Goal: Task Accomplishment & Management: Complete application form

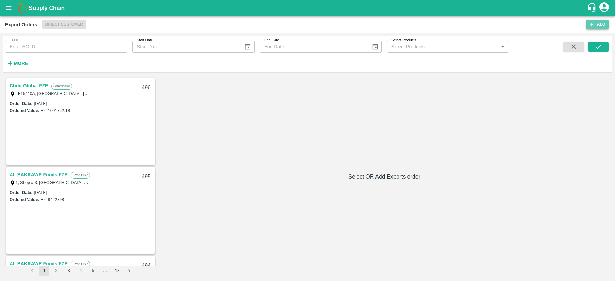
click at [589, 21] on button "Add" at bounding box center [597, 24] width 22 height 9
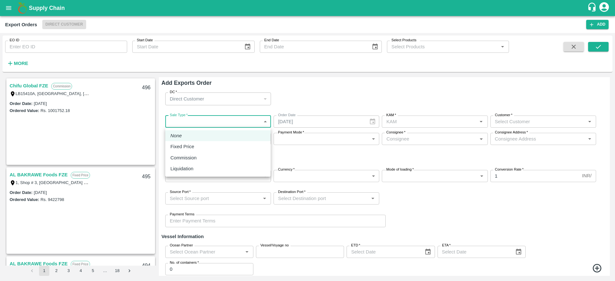
click at [221, 122] on body "Supply Chain Export Orders Direct Customer Add EO ID EO ID Start Date Start Dat…" at bounding box center [307, 140] width 615 height 281
click at [188, 145] on p "Fixed Price" at bounding box center [182, 146] width 24 height 7
type input "1"
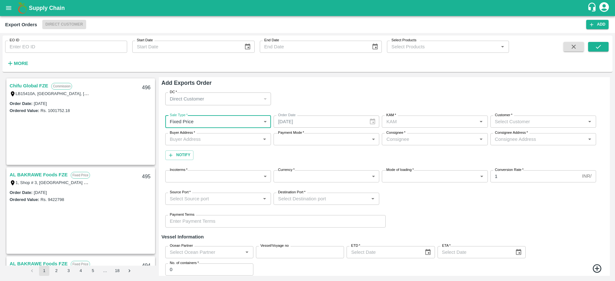
click at [441, 126] on div "KAM   *" at bounding box center [435, 122] width 106 height 12
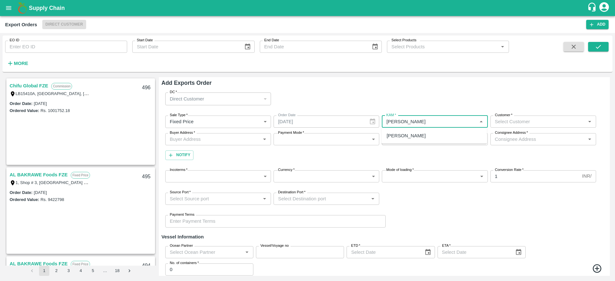
click at [410, 136] on div "[PERSON_NAME]" at bounding box center [405, 135] width 39 height 7
type input "[PERSON_NAME]"
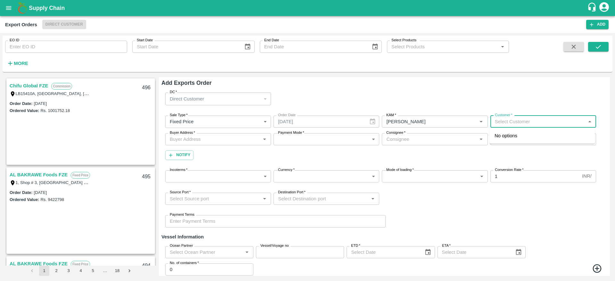
click at [537, 123] on input "Customer   *" at bounding box center [537, 121] width 91 height 8
type input "chifu"
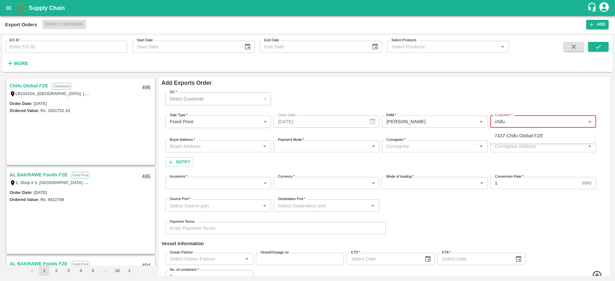
click at [512, 132] on div "7437-Chifu Global FZE" at bounding box center [518, 135] width 49 height 7
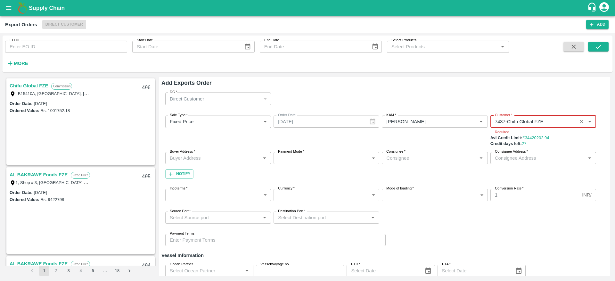
type input "7437-Chifu Global FZE"
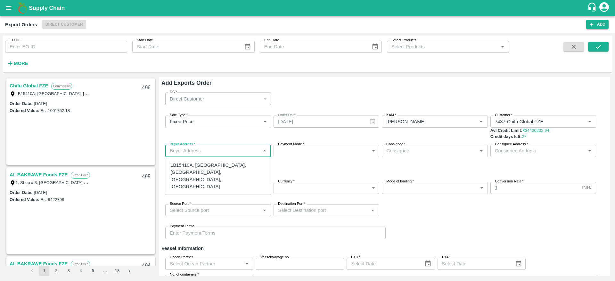
click at [206, 154] on input "Buyer Address   *" at bounding box center [212, 151] width 91 height 8
click at [188, 173] on div "LB15410A, [GEOGRAPHIC_DATA], [GEOGRAPHIC_DATA], [GEOGRAPHIC_DATA], [GEOGRAPHIC_…" at bounding box center [217, 176] width 95 height 28
type input "LB15410A, [GEOGRAPHIC_DATA], [GEOGRAPHIC_DATA], [GEOGRAPHIC_DATA], [GEOGRAPHIC_…"
click at [323, 150] on body "Supply Chain Export Orders Direct Customer Add EO ID EO ID Start Date Start Dat…" at bounding box center [307, 140] width 615 height 281
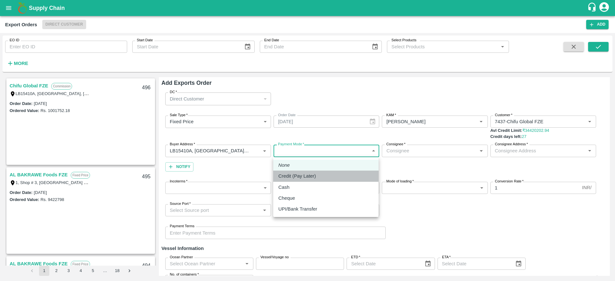
click at [324, 173] on div "Credit (Pay Later)" at bounding box center [325, 176] width 95 height 7
type input "credit"
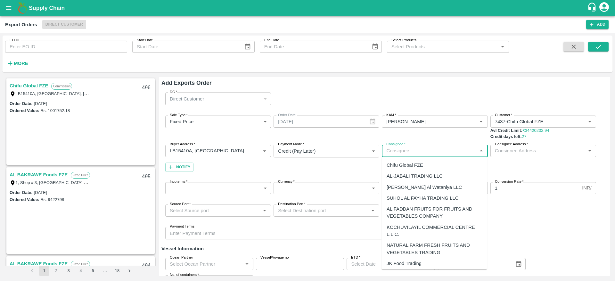
click at [408, 147] on input "Consignee   *" at bounding box center [428, 151] width 91 height 8
click at [419, 214] on div "AL FADDAN FRUITS FOR FRUITS AND VEGETABLES COMPANY" at bounding box center [433, 212] width 95 height 14
type input "AL FADDAN FRUITS FOR FRUITS AND VEGETABLES COMPANY"
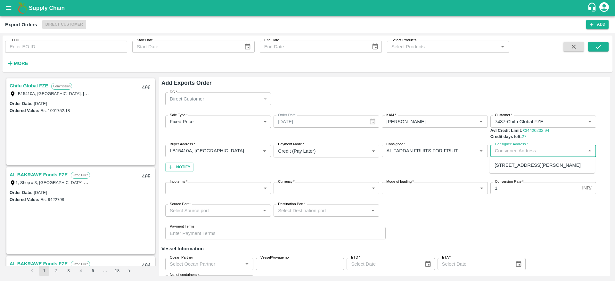
click at [518, 151] on input "Consignee Address   *" at bounding box center [537, 151] width 91 height 8
click at [509, 166] on div "[STREET_ADDRESS][PERSON_NAME]" at bounding box center [537, 165] width 86 height 7
type input "[STREET_ADDRESS][PERSON_NAME]"
click at [518, 148] on input "Consignee Address   *" at bounding box center [533, 151] width 83 height 8
click at [513, 169] on div "[STREET_ADDRESS][PERSON_NAME]" at bounding box center [537, 165] width 86 height 7
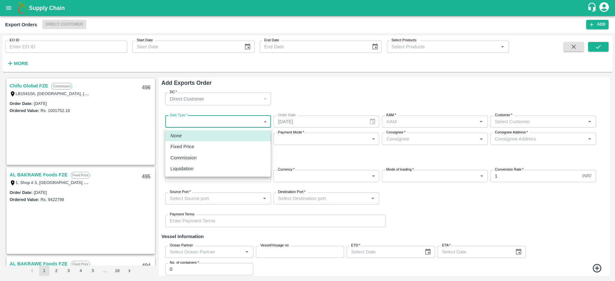
click at [248, 124] on body "Supply Chain Export Orders Direct Customer Add EO ID EO ID Start Date Start Dat…" at bounding box center [307, 140] width 615 height 281
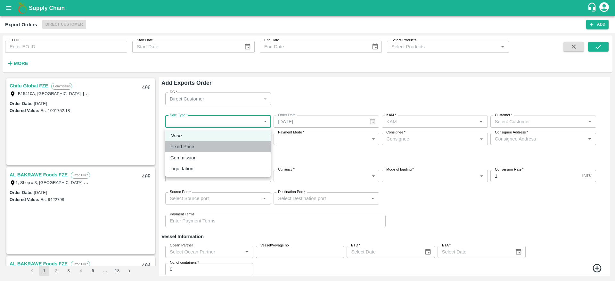
click at [221, 148] on div "Fixed Price" at bounding box center [217, 146] width 95 height 7
type input "1"
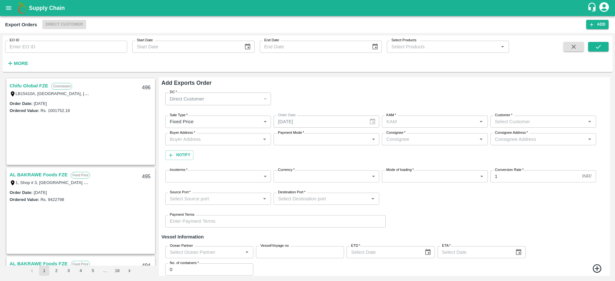
click at [396, 119] on input "KAM   *" at bounding box center [428, 121] width 91 height 8
click at [399, 134] on div "[PERSON_NAME]" at bounding box center [405, 135] width 39 height 7
type input "[PERSON_NAME]"
click at [522, 121] on input "Customer   *" at bounding box center [537, 121] width 91 height 8
click at [510, 134] on div "7437-Chifu Global FZE" at bounding box center [518, 135] width 49 height 7
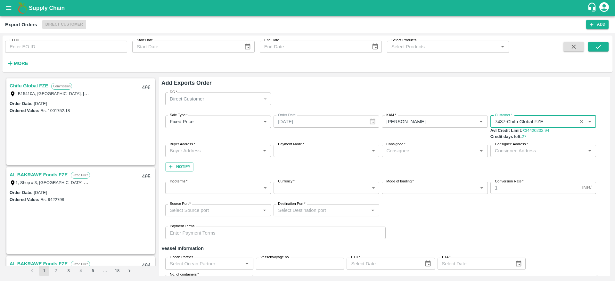
click at [215, 156] on div "Buyer Address   *" at bounding box center [218, 151] width 106 height 12
type input "7437-Chifu Global FZE"
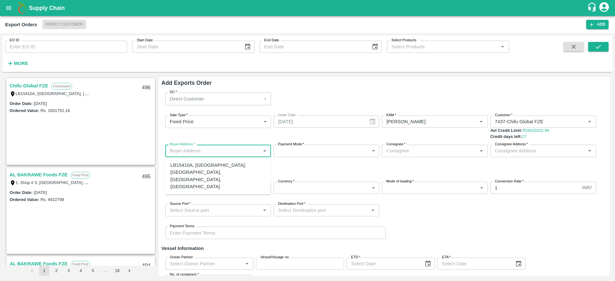
click at [183, 175] on div "LB15410A, [GEOGRAPHIC_DATA], [GEOGRAPHIC_DATA], [GEOGRAPHIC_DATA], [GEOGRAPHIC_…" at bounding box center [217, 176] width 95 height 28
type input "LB15410A, [GEOGRAPHIC_DATA], [GEOGRAPHIC_DATA], [GEOGRAPHIC_DATA], [GEOGRAPHIC_…"
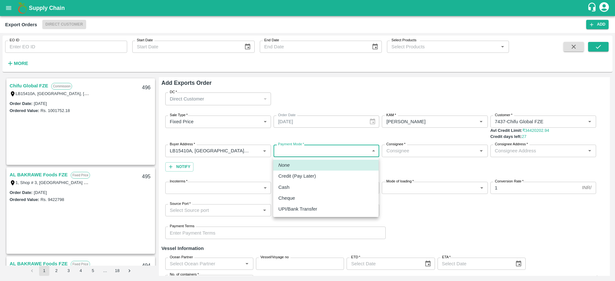
click at [349, 152] on body "Supply Chain Export Orders Direct Customer Add EO ID EO ID Start Date Start Dat…" at bounding box center [307, 140] width 615 height 281
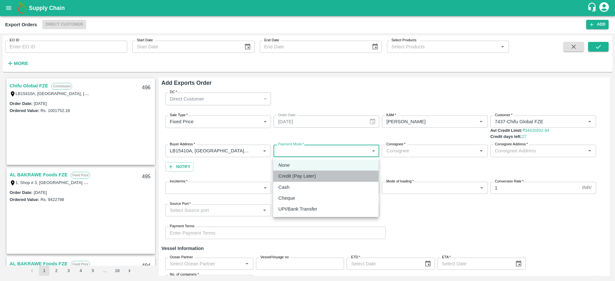
click at [312, 181] on li "Credit (Pay Later)" at bounding box center [325, 176] width 105 height 11
type input "credit"
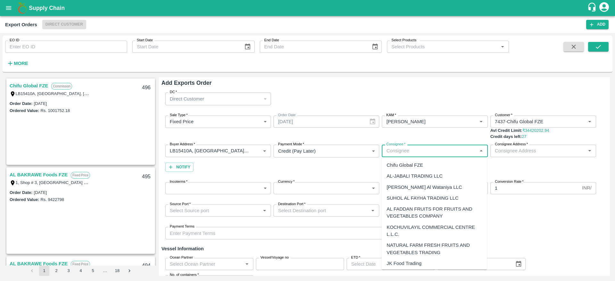
click at [419, 153] on input "Consignee   *" at bounding box center [428, 151] width 91 height 8
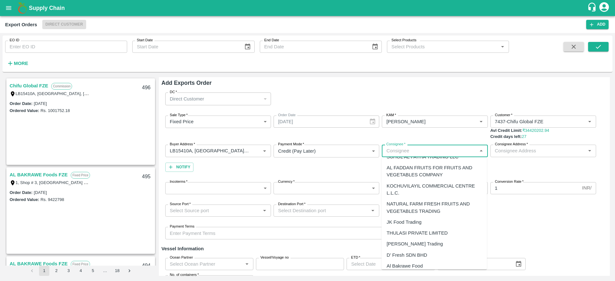
scroll to position [46, 0]
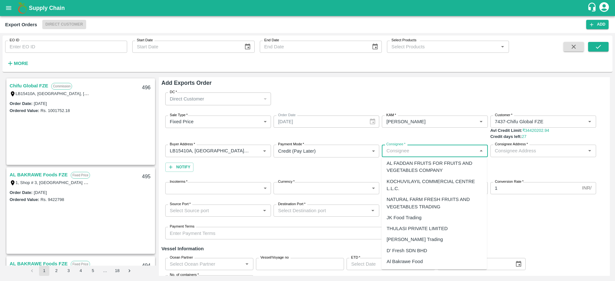
click at [409, 264] on div "Al Bakrawe Food" at bounding box center [404, 261] width 36 height 7
type input "Al Bakrawe Food"
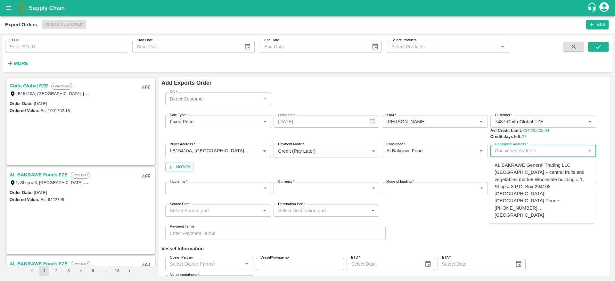
click at [528, 149] on input "Consignee Address   *" at bounding box center [537, 151] width 91 height 8
click at [519, 163] on div "AL BAKRAWE General Trading LLC [GEOGRAPHIC_DATA] – central fruits and vegetable…" at bounding box center [541, 190] width 95 height 57
type input "AL BAKRAWE General Trading LLC [GEOGRAPHIC_DATA] – central fruits and vegetable…"
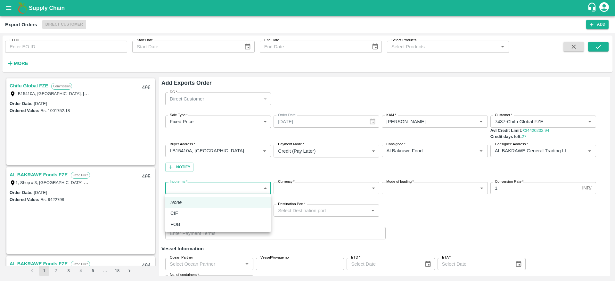
click at [212, 189] on body "Supply Chain Export Orders Direct Customer Add EO ID EO ID Start Date Start Dat…" at bounding box center [307, 140] width 615 height 281
click at [194, 214] on div "CIF" at bounding box center [217, 213] width 95 height 7
type input "1"
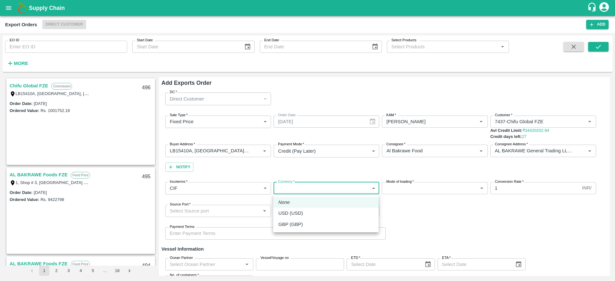
click at [310, 191] on body "Supply Chain Export Orders Direct Customer Add EO ID EO ID Start Date Start Dat…" at bounding box center [307, 140] width 615 height 281
click at [326, 213] on div "USD (USD)" at bounding box center [325, 213] width 95 height 7
type input "25"
click at [417, 187] on body "Supply Chain Export Orders Direct Customer Add EO ID EO ID Start Date Start Dat…" at bounding box center [307, 140] width 615 height 281
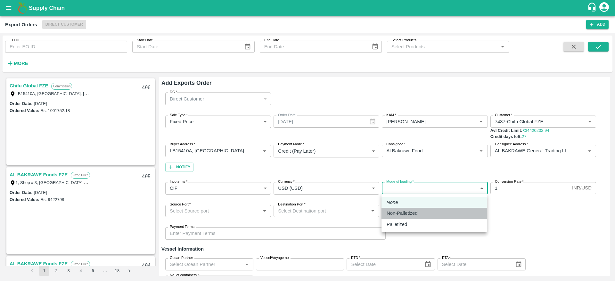
click at [431, 211] on div "Non-Palletized" at bounding box center [433, 213] width 95 height 7
type input "Non-Palletized"
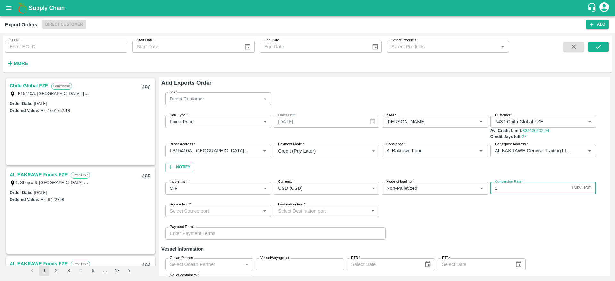
click at [515, 190] on input "1" at bounding box center [529, 188] width 79 height 12
type input "85.43"
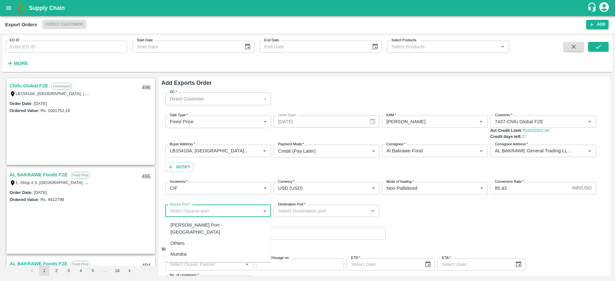
click at [253, 209] on input "Source Port   *" at bounding box center [212, 211] width 91 height 8
click at [220, 224] on div "[PERSON_NAME] Port - [GEOGRAPHIC_DATA]" at bounding box center [217, 228] width 95 height 14
type input "[PERSON_NAME] Port - [GEOGRAPHIC_DATA]"
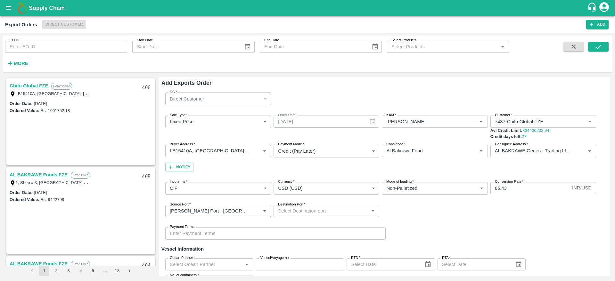
drag, startPoint x: 331, startPoint y: 201, endPoint x: 329, endPoint y: 209, distance: 7.8
click at [329, 209] on div "Source Port   * Source Port   * Destination Port   * Destination Port   *" at bounding box center [384, 211] width 446 height 22
click at [329, 209] on input "Destination Port   *" at bounding box center [320, 211] width 91 height 8
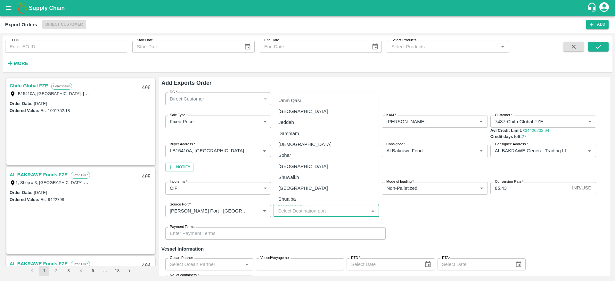
click at [297, 111] on div "[GEOGRAPHIC_DATA]" at bounding box center [325, 111] width 105 height 11
type input "[GEOGRAPHIC_DATA]"
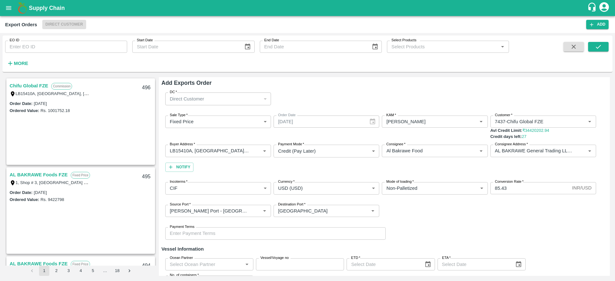
click at [424, 231] on div "Payment Terms Payment Terms" at bounding box center [384, 233] width 446 height 22
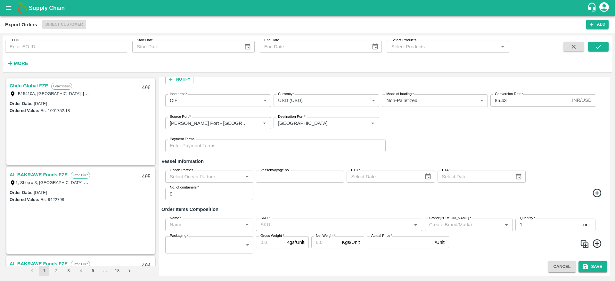
type input "DD/MM/YYYY"
click at [389, 173] on input "DD/MM/YYYY" at bounding box center [382, 177] width 73 height 12
click at [396, 176] on input "DD/MM/YYYY" at bounding box center [382, 177] width 73 height 12
click at [426, 175] on icon "Choose date" at bounding box center [427, 176] width 5 height 6
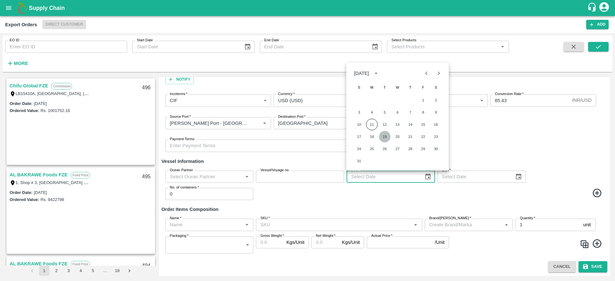
click at [385, 138] on button "19" at bounding box center [385, 137] width 12 height 12
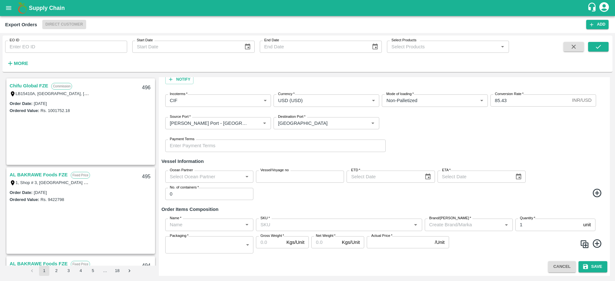
type input "[DATE]"
click at [519, 176] on icon "Choose date" at bounding box center [518, 176] width 7 height 7
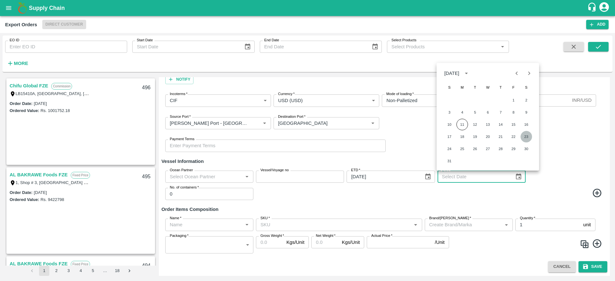
click at [527, 137] on button "23" at bounding box center [526, 137] width 12 height 12
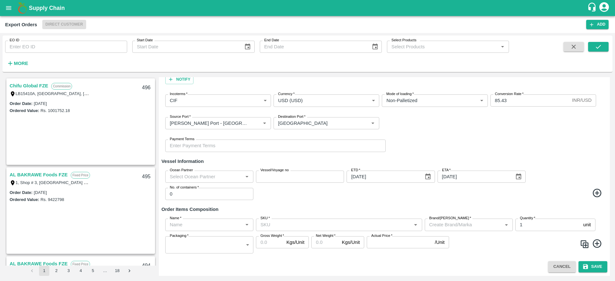
type input "[DATE]"
click at [209, 197] on input "0" at bounding box center [209, 194] width 88 height 12
click at [230, 219] on div "Name   *" at bounding box center [209, 225] width 88 height 12
type input "2"
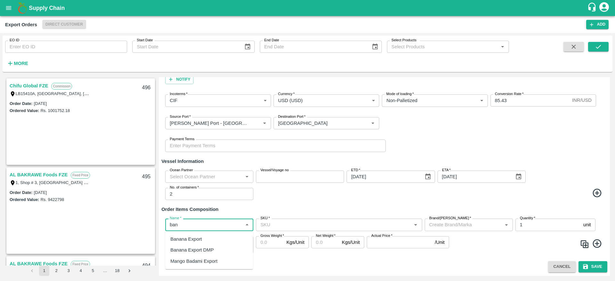
type input "bana"
click at [210, 248] on div "Banana Export DMP" at bounding box center [191, 249] width 43 height 7
click at [313, 222] on input "SKU   *" at bounding box center [333, 225] width 151 height 8
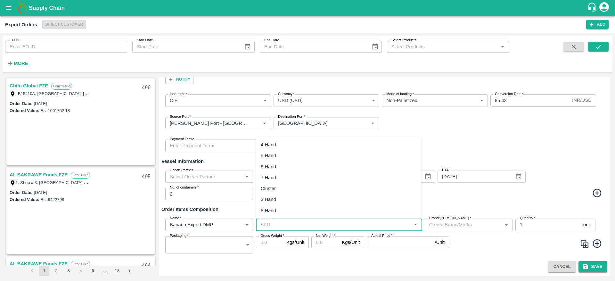
click at [272, 145] on div "4 Hand" at bounding box center [268, 144] width 15 height 7
type input "4 Hand"
click at [443, 229] on input "Brand/[PERSON_NAME]   *" at bounding box center [458, 225] width 65 height 8
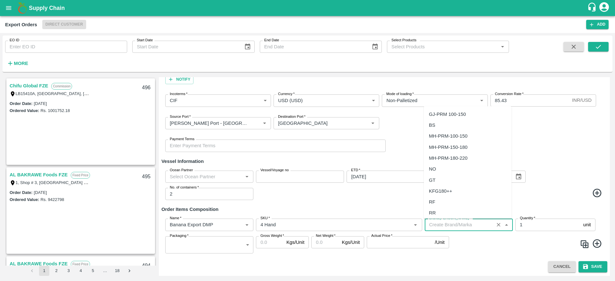
click at [446, 167] on div "NO" at bounding box center [467, 169] width 88 height 11
type input "NO"
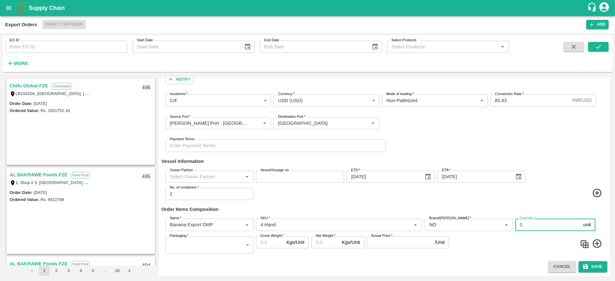
click at [526, 222] on input "1" at bounding box center [547, 225] width 65 height 12
type input "2860"
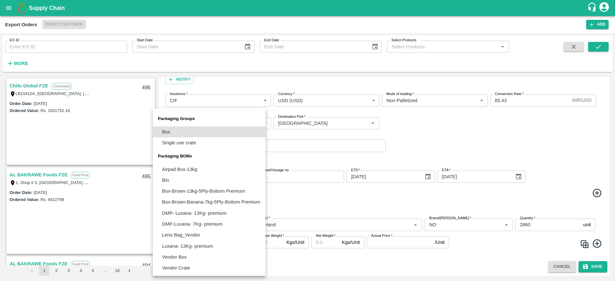
click at [217, 252] on body "Supply Chain Export Orders Direct Customer Add EO ID EO ID Start Date Start Dat…" at bounding box center [307, 140] width 615 height 281
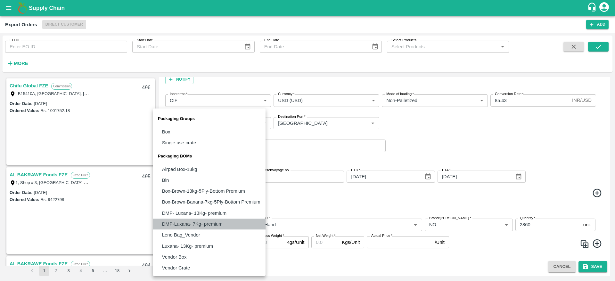
click at [208, 223] on p "DMP-Luxana- 7Kg- premium" at bounding box center [192, 224] width 60 height 7
type input "BOM/481"
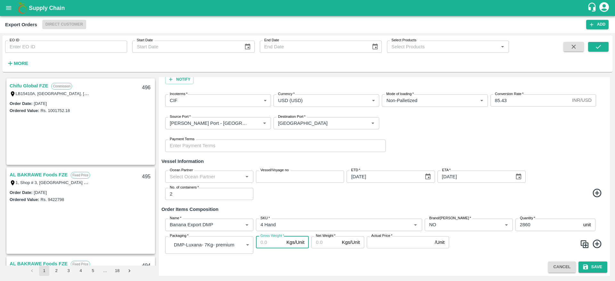
click at [268, 246] on input "Gross Weight   *" at bounding box center [270, 242] width 28 height 12
type input "7"
type input "8"
click at [327, 239] on input "Net Weight   *" at bounding box center [325, 242] width 28 height 12
type input "7"
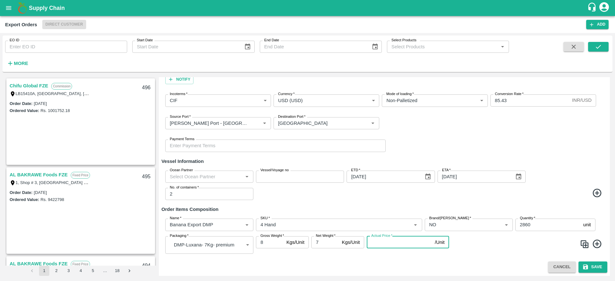
click at [390, 243] on input "Actual Price   *" at bounding box center [398, 242] width 65 height 12
type input "598.01"
click at [476, 240] on span at bounding box center [530, 245] width 148 height 12
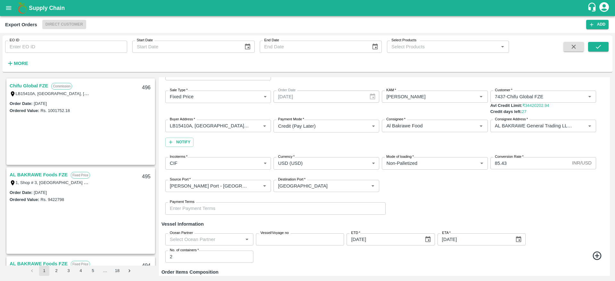
scroll to position [88, 0]
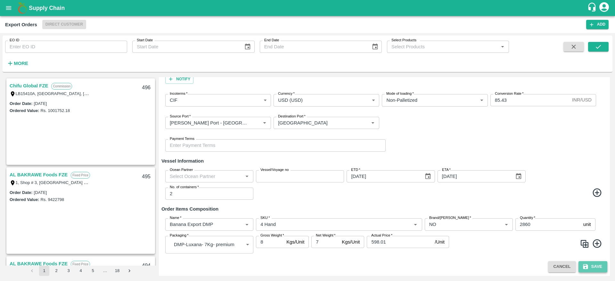
click at [587, 267] on icon "submit" at bounding box center [585, 266] width 6 height 6
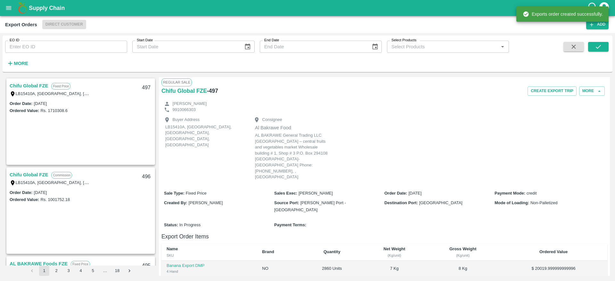
click at [215, 91] on h6 "- 497" at bounding box center [212, 90] width 11 height 9
copy h6 "497"
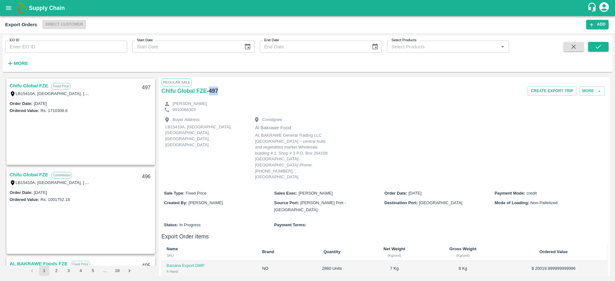
scroll to position [82, 0]
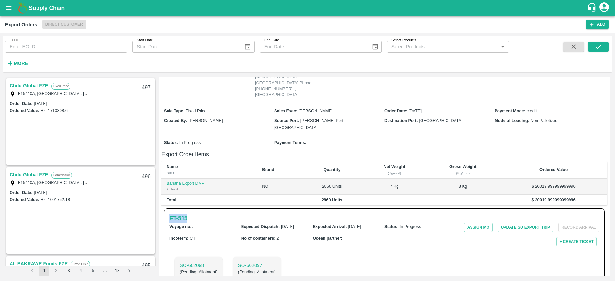
drag, startPoint x: 167, startPoint y: 198, endPoint x: 190, endPoint y: 197, distance: 23.0
click at [190, 208] on div "ET- 515 Voyage no. : Expected Dispatch : [DATE] Expected Arrival : [DATE] Statu…" at bounding box center [384, 249] width 440 height 83
copy h6 "ET- 515"
drag, startPoint x: 237, startPoint y: 244, endPoint x: 266, endPoint y: 247, distance: 29.2
click at [266, 257] on div "SO- 602097 ( Pending_Allotment )" at bounding box center [257, 269] width 48 height 24
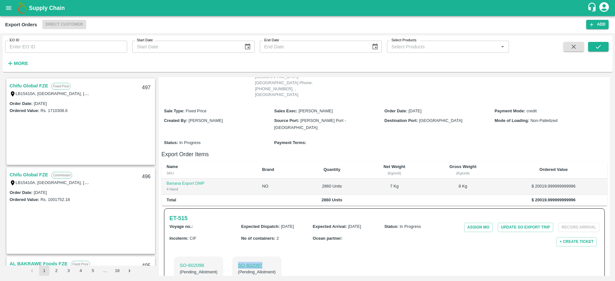
copy p "SO- 602097"
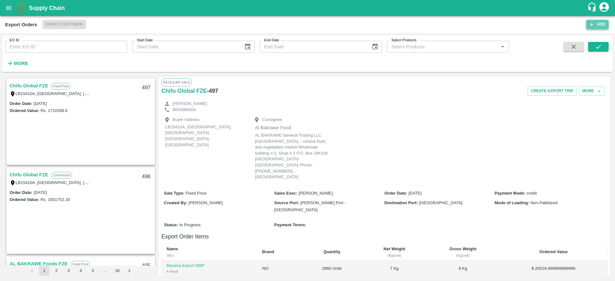
click at [590, 22] on icon "button" at bounding box center [591, 25] width 6 height 6
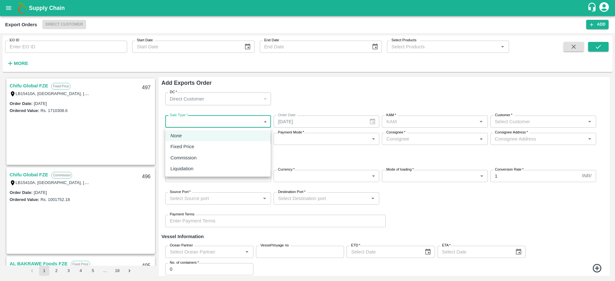
click at [204, 117] on body "Supply Chain Export Orders Direct Customer Add EO ID EO ID Start Date Start Dat…" at bounding box center [307, 140] width 615 height 281
click at [208, 145] on div "Fixed Price" at bounding box center [217, 146] width 95 height 7
type input "1"
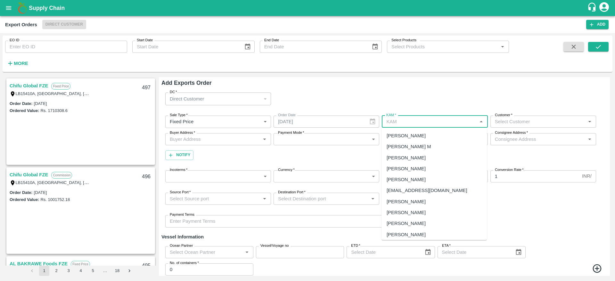
click at [420, 121] on input "KAM   *" at bounding box center [428, 121] width 91 height 8
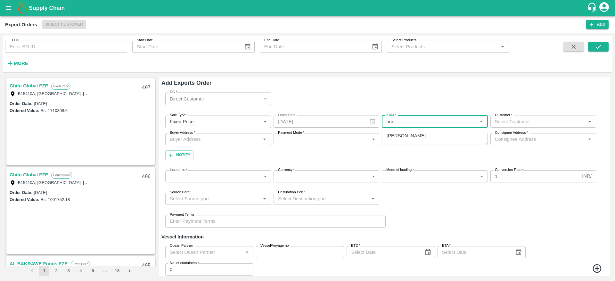
click at [421, 133] on div "[PERSON_NAME]" at bounding box center [405, 135] width 39 height 7
type input "[PERSON_NAME]"
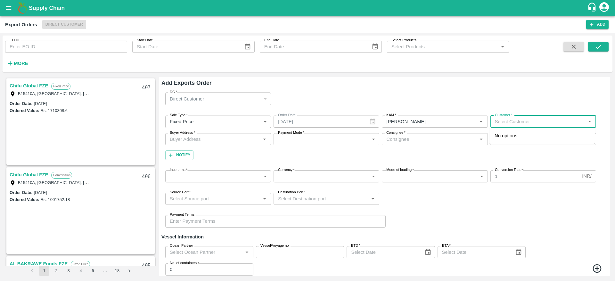
click at [548, 120] on input "Customer   *" at bounding box center [537, 121] width 91 height 8
click at [520, 135] on div "7437-Chifu Global FZE" at bounding box center [518, 135] width 49 height 7
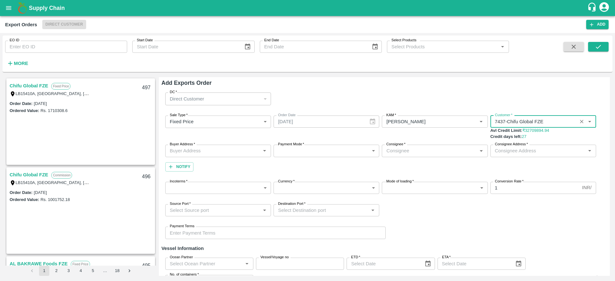
type input "7437-Chifu Global FZE"
click at [229, 147] on input "Buyer Address   *" at bounding box center [212, 151] width 91 height 8
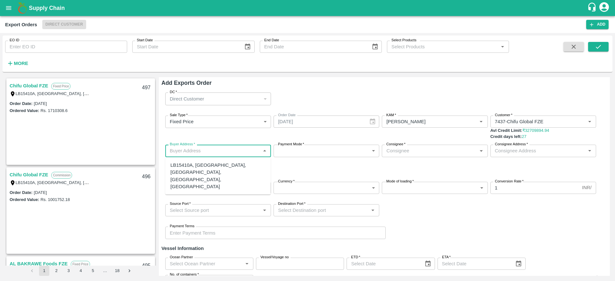
click at [205, 168] on div "LB15410A, [GEOGRAPHIC_DATA], [GEOGRAPHIC_DATA], [GEOGRAPHIC_DATA], [GEOGRAPHIC_…" at bounding box center [217, 176] width 95 height 28
type input "LB15410A, [GEOGRAPHIC_DATA], [GEOGRAPHIC_DATA], [GEOGRAPHIC_DATA], [GEOGRAPHIC_…"
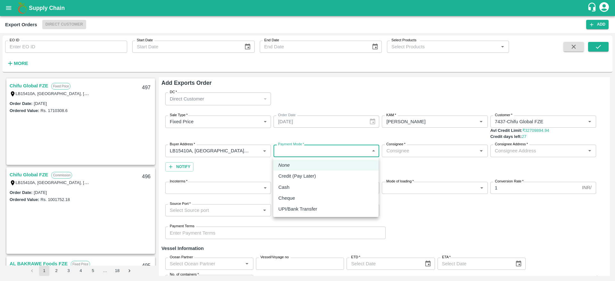
click at [365, 157] on body "Supply Chain Export Orders Direct Customer Add EO ID EO ID Start Date Start Dat…" at bounding box center [307, 140] width 615 height 281
click at [304, 173] on p "Credit (Pay Later)" at bounding box center [296, 176] width 37 height 7
type input "credit"
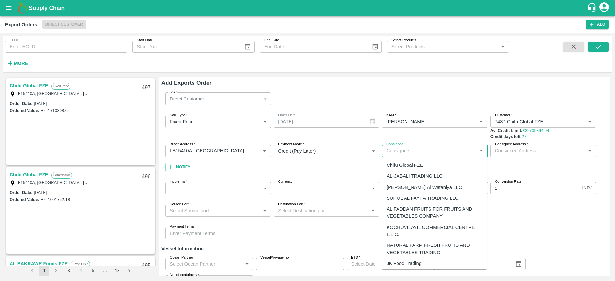
click at [429, 147] on input "Consignee   *" at bounding box center [428, 151] width 91 height 8
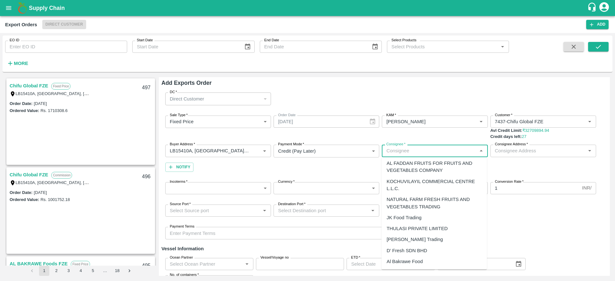
click at [407, 258] on div "Al Bakrawe Food" at bounding box center [404, 261] width 36 height 7
type input "Al Bakrawe Food"
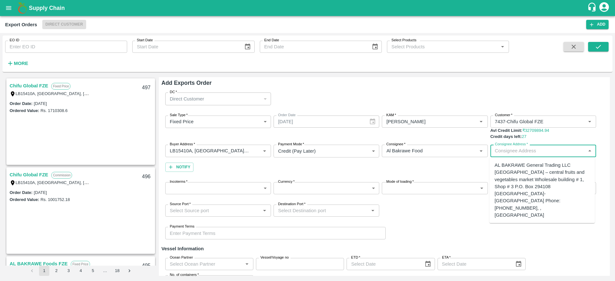
click at [526, 148] on input "Consignee Address   *" at bounding box center [537, 151] width 91 height 8
click at [518, 172] on div "AL BAKRAWE General Trading LLC [GEOGRAPHIC_DATA] – central fruits and vegetable…" at bounding box center [541, 190] width 95 height 57
type input "AL BAKRAWE General Trading LLC [GEOGRAPHIC_DATA] – central fruits and vegetable…"
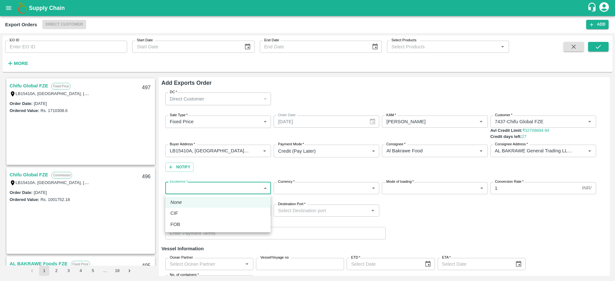
click at [221, 183] on body "Supply Chain Export Orders Direct Customer Add EO ID EO ID Start Date Start Dat…" at bounding box center [307, 140] width 615 height 281
click at [214, 210] on div "CIF" at bounding box center [217, 213] width 95 height 7
type input "1"
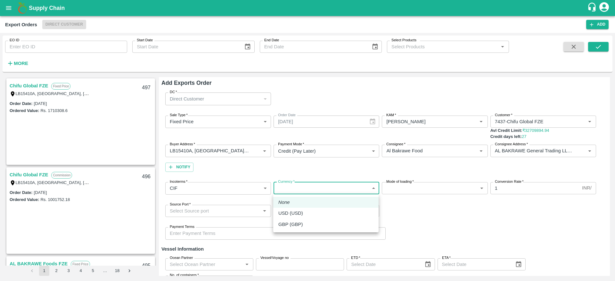
click at [359, 186] on body "Supply Chain Export Orders Direct Customer Add EO ID EO ID Start Date Start Dat…" at bounding box center [307, 140] width 615 height 281
click at [353, 206] on li "None" at bounding box center [325, 202] width 105 height 11
click at [352, 187] on body "Supply Chain Export Orders Direct Customer Add EO ID EO ID Start Date Start Dat…" at bounding box center [307, 140] width 615 height 281
click at [334, 213] on div "USD (USD)" at bounding box center [325, 213] width 95 height 7
type input "25"
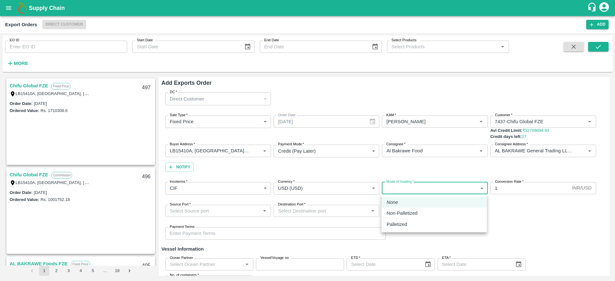
click at [421, 192] on body "Supply Chain Export Orders Direct Customer Add EO ID EO ID Start Date Start Dat…" at bounding box center [307, 140] width 615 height 281
click at [424, 218] on li "Non-Palletized" at bounding box center [433, 213] width 105 height 11
type input "Non-Palletized"
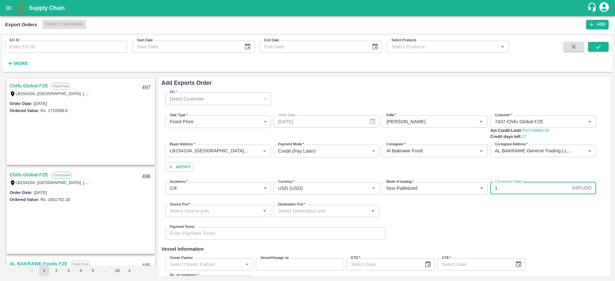
click at [518, 187] on input "1" at bounding box center [529, 188] width 79 height 12
type input "85.43"
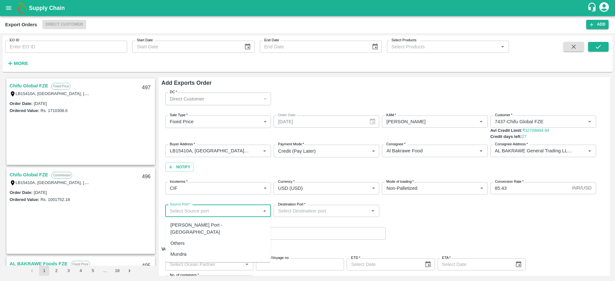
click at [234, 212] on input "Source Port   *" at bounding box center [212, 211] width 91 height 8
click at [224, 228] on div "[PERSON_NAME] Port - [GEOGRAPHIC_DATA]" at bounding box center [217, 228] width 95 height 14
type input "[PERSON_NAME] Port - [GEOGRAPHIC_DATA]"
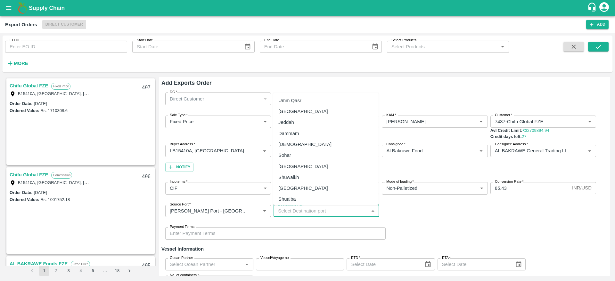
click at [323, 212] on input "Destination Port   *" at bounding box center [320, 211] width 91 height 8
click at [293, 113] on div "[GEOGRAPHIC_DATA]" at bounding box center [303, 111] width 50 height 7
type input "[GEOGRAPHIC_DATA]"
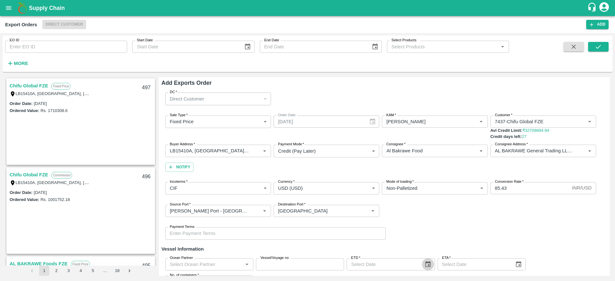
click at [432, 265] on button "Choose date" at bounding box center [428, 264] width 12 height 12
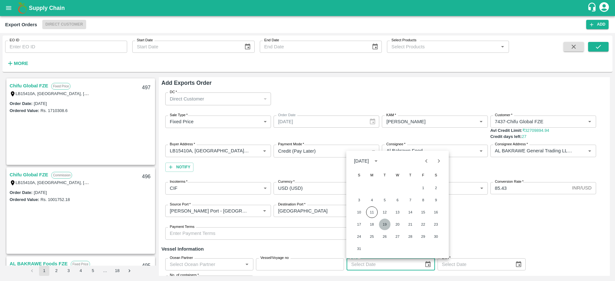
click at [385, 226] on button "19" at bounding box center [385, 225] width 12 height 12
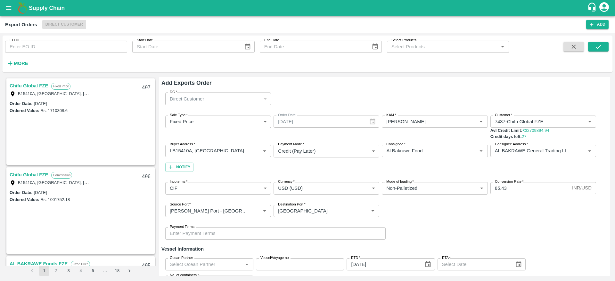
type input "[DATE]"
click at [519, 264] on icon "Choose date" at bounding box center [518, 264] width 7 height 7
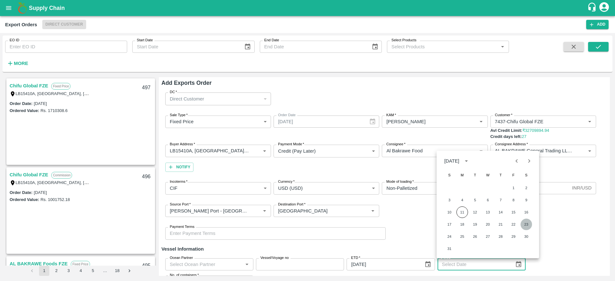
click at [526, 222] on button "23" at bounding box center [526, 225] width 12 height 12
type input "[DATE]"
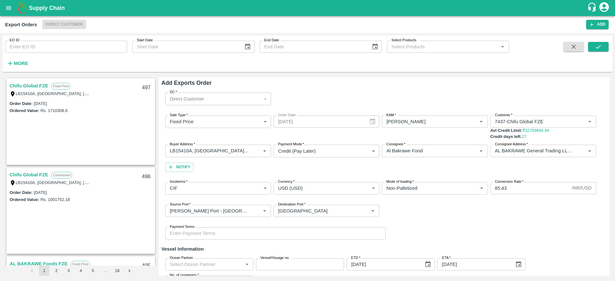
click at [386, 220] on div "Source Port   * Source Port   * Destination Port   * Destination Port   *" at bounding box center [384, 211] width 446 height 22
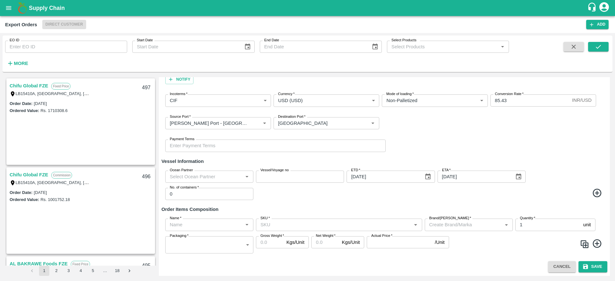
click at [206, 222] on input "Name   *" at bounding box center [204, 225] width 74 height 8
type input "bana"
click at [201, 250] on div "Banana Export DMP" at bounding box center [191, 249] width 43 height 7
click at [187, 193] on input "0" at bounding box center [209, 194] width 88 height 12
type input "2"
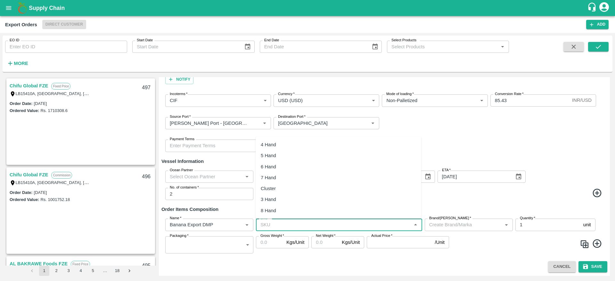
click at [295, 226] on input "SKU   *" at bounding box center [333, 225] width 151 height 8
click at [262, 147] on div "4 Hand" at bounding box center [268, 144] width 15 height 7
type input "4 Hand"
click at [452, 223] on input "Brand/[PERSON_NAME]   *" at bounding box center [458, 225] width 65 height 8
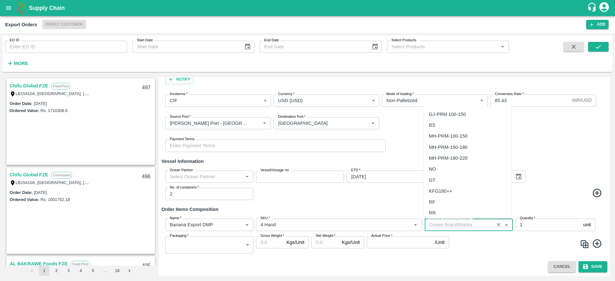
click at [433, 168] on div "NO" at bounding box center [432, 168] width 7 height 7
type input "NO"
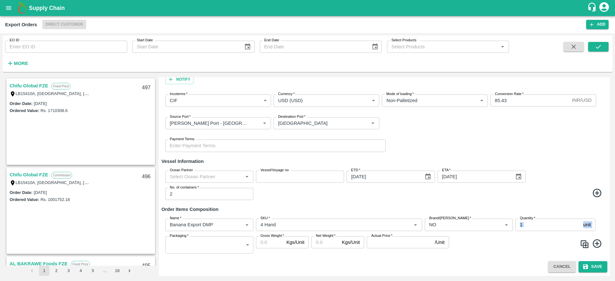
drag, startPoint x: 540, startPoint y: 231, endPoint x: 534, endPoint y: 226, distance: 8.2
click at [534, 226] on div "Name   * Name   * SKU   * SKU   * Brand/Marka   * Brand/Marka   * Quantity   * …" at bounding box center [384, 235] width 446 height 45
click at [534, 226] on input "1" at bounding box center [547, 225] width 65 height 12
type input "2860"
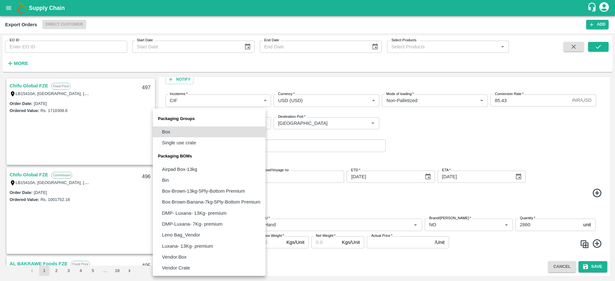
click at [209, 243] on body "Supply Chain Export Orders Direct Customer Add EO ID EO ID Start Date Start Dat…" at bounding box center [307, 140] width 615 height 281
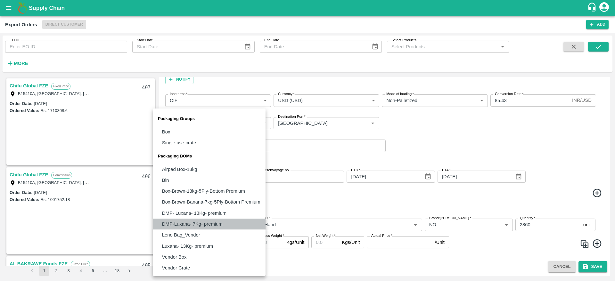
click at [192, 222] on p "DMP-Luxana- 7Kg- premium" at bounding box center [192, 224] width 60 height 7
type input "BOM/481"
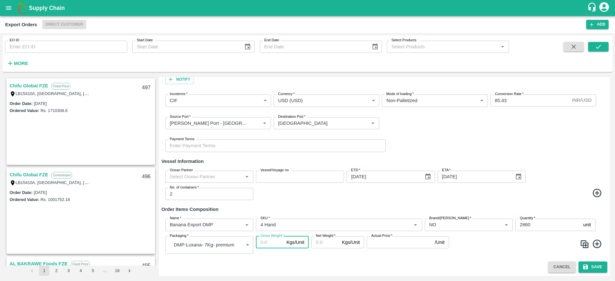
click at [276, 246] on input "Gross Weight   *" at bounding box center [270, 242] width 28 height 12
type input "8"
click at [330, 246] on input "Net Weight   *" at bounding box center [325, 242] width 28 height 12
type input "7"
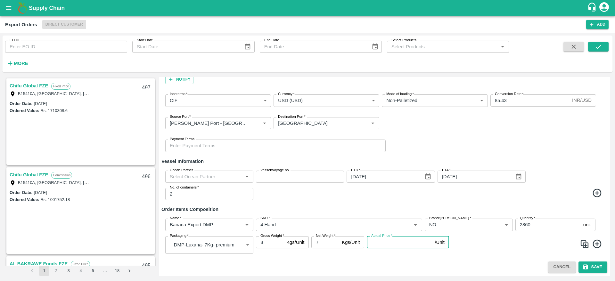
click at [402, 242] on input "Actual Price   *" at bounding box center [398, 242] width 65 height 12
type input "598.01"
click at [585, 264] on icon "submit" at bounding box center [585, 267] width 6 height 6
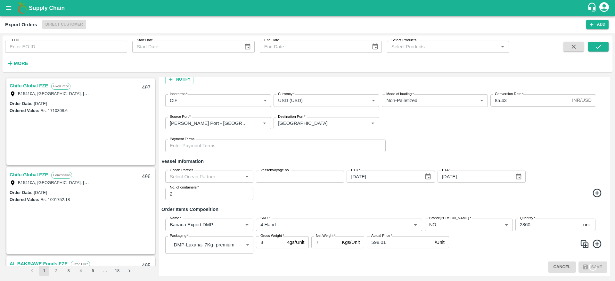
scroll to position [0, 0]
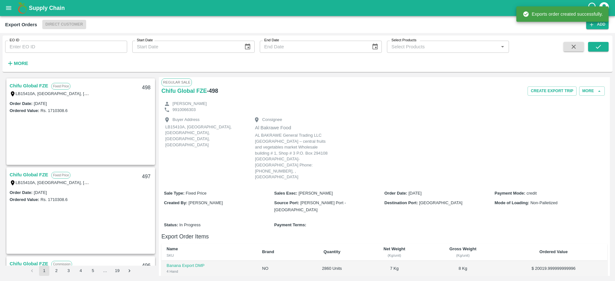
click at [215, 91] on h6 "- 498" at bounding box center [212, 90] width 11 height 9
copy h6 "498"
click at [215, 91] on h6 "- 498" at bounding box center [212, 90] width 11 height 9
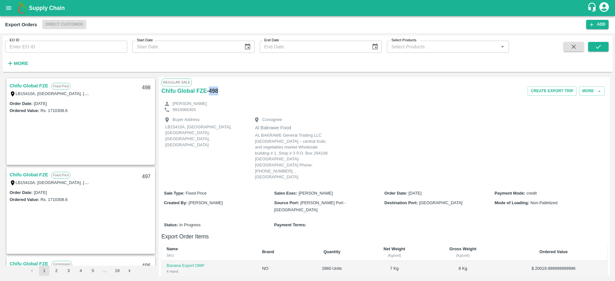
scroll to position [82, 0]
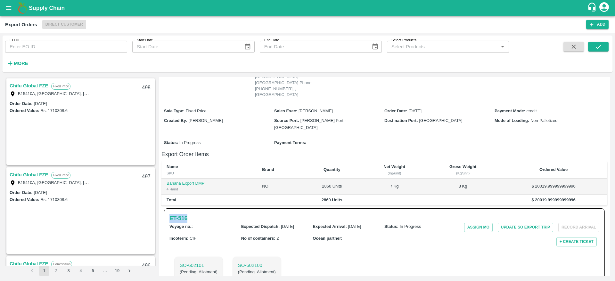
drag, startPoint x: 165, startPoint y: 197, endPoint x: 192, endPoint y: 196, distance: 26.3
click at [192, 208] on div "ET- 516 Voyage no. : Expected Dispatch : [DATE] Expected Arrival : [DATE] Statu…" at bounding box center [384, 249] width 440 height 83
copy h6 "ET- 516"
drag, startPoint x: 234, startPoint y: 246, endPoint x: 271, endPoint y: 249, distance: 37.2
click at [271, 257] on div "SO- 602100 ( Pending_Allotment )" at bounding box center [257, 269] width 48 height 24
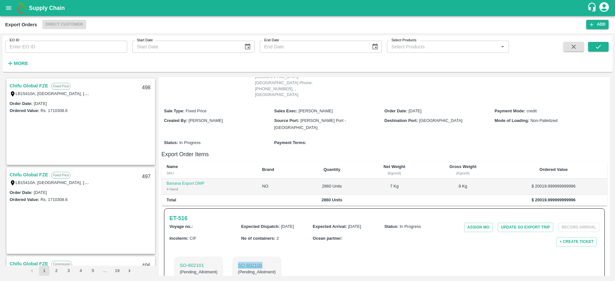
copy p "SO- 602100"
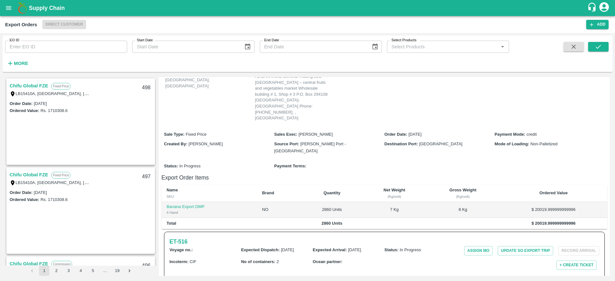
scroll to position [0, 0]
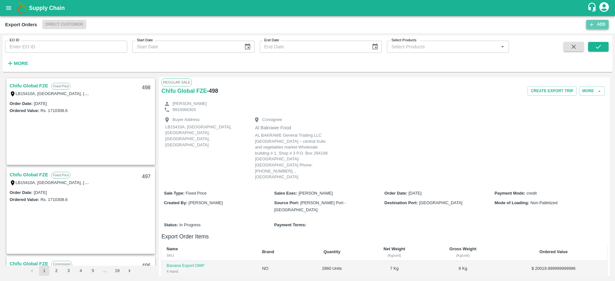
click at [596, 25] on button "Add" at bounding box center [597, 24] width 22 height 9
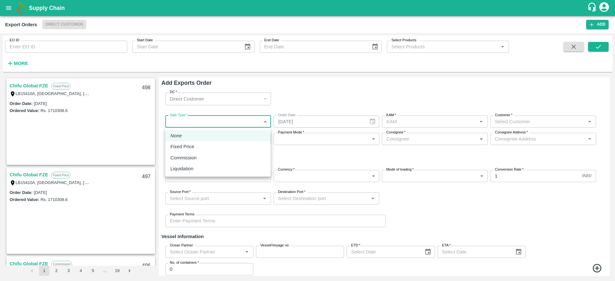
click at [221, 120] on body "Supply Chain Export Orders Direct Customer Add EO ID EO ID Start Date Start Dat…" at bounding box center [307, 140] width 615 height 281
click at [187, 144] on p "Fixed Price" at bounding box center [182, 146] width 24 height 7
type input "1"
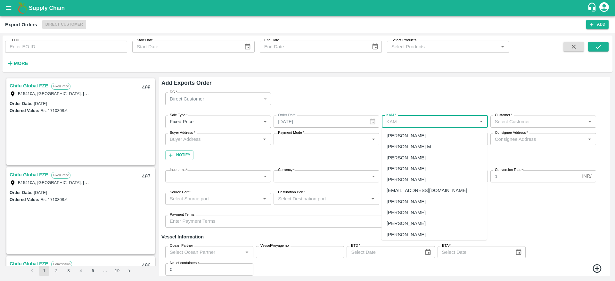
click at [421, 119] on input "KAM   *" at bounding box center [428, 121] width 91 height 8
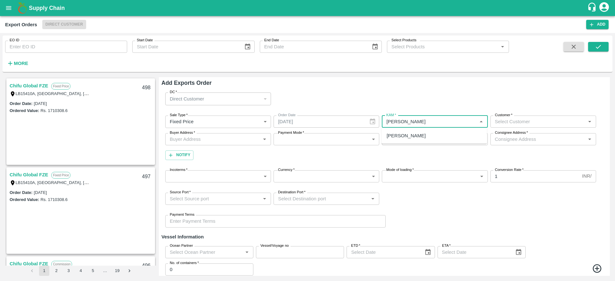
click at [420, 132] on div "[PERSON_NAME]" at bounding box center [405, 135] width 39 height 7
type input "[PERSON_NAME]"
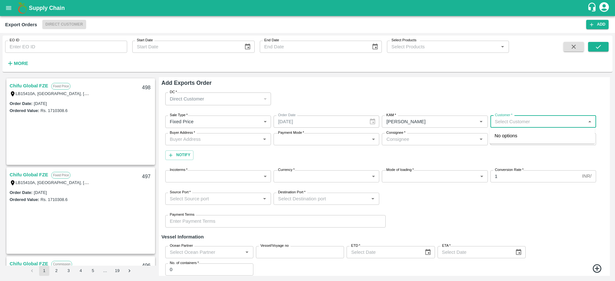
click at [528, 117] on input "Customer   *" at bounding box center [537, 121] width 91 height 8
click at [520, 140] on div "7437-Chifu Global FZE" at bounding box center [541, 135] width 105 height 11
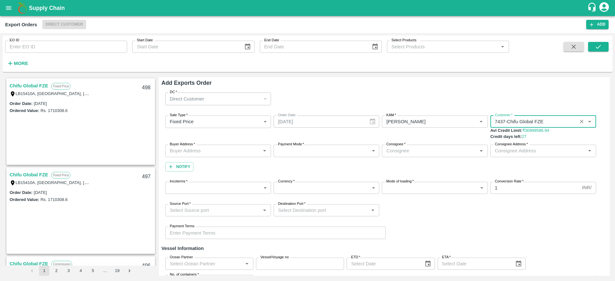
type input "7437-Chifu Global FZE"
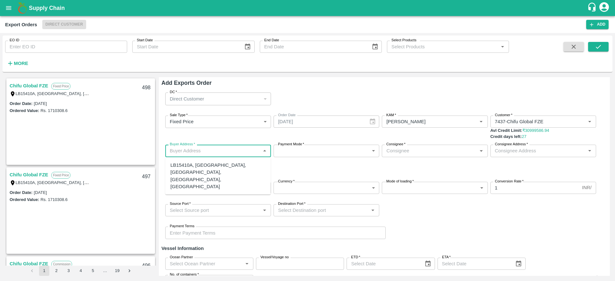
click at [232, 150] on input "Buyer Address   *" at bounding box center [212, 151] width 91 height 8
click at [218, 166] on div "LB15410A, [GEOGRAPHIC_DATA], [GEOGRAPHIC_DATA], [GEOGRAPHIC_DATA], [GEOGRAPHIC_…" at bounding box center [217, 176] width 95 height 28
type input "LB15410A, [GEOGRAPHIC_DATA], [GEOGRAPHIC_DATA], [GEOGRAPHIC_DATA], [GEOGRAPHIC_…"
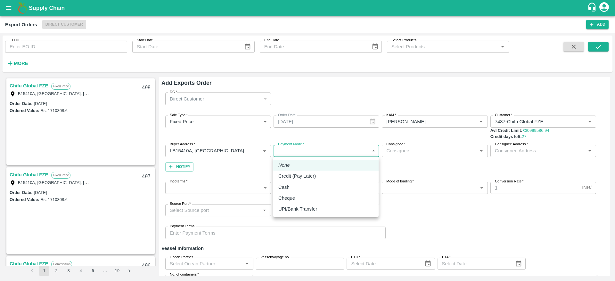
click at [325, 153] on body "Supply Chain Export Orders Direct Customer Add EO ID EO ID Start Date Start Dat…" at bounding box center [307, 140] width 615 height 281
click at [316, 176] on div "Credit (Pay Later)" at bounding box center [298, 176] width 41 height 7
type input "credit"
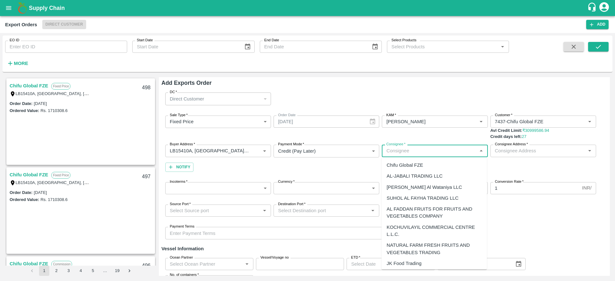
click at [419, 147] on input "Consignee   *" at bounding box center [428, 151] width 91 height 8
click at [405, 206] on div "AL FADDAN FRUITS FOR FRUITS AND VEGETABLES COMPANY" at bounding box center [433, 212] width 95 height 14
type input "AL FADDAN FRUITS FOR FRUITS AND VEGETABLES COMPANY"
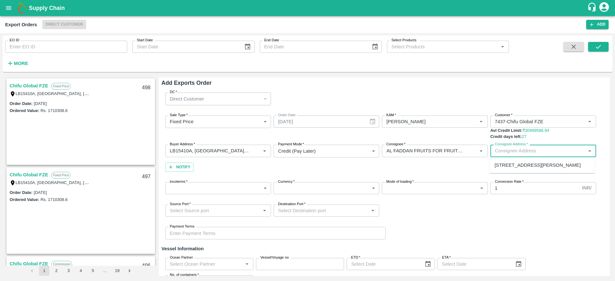
click at [527, 152] on input "Consignee Address   *" at bounding box center [537, 151] width 91 height 8
click at [512, 169] on div "[STREET_ADDRESS][PERSON_NAME]" at bounding box center [537, 165] width 86 height 7
type input "[STREET_ADDRESS][PERSON_NAME]"
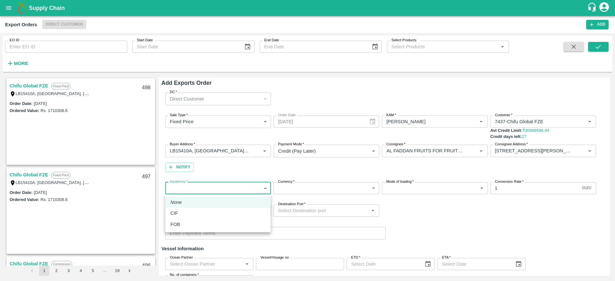
click at [211, 190] on body "Supply Chain Export Orders Direct Customer Add EO ID EO ID Start Date Start Dat…" at bounding box center [307, 140] width 615 height 281
click at [185, 217] on li "CIF" at bounding box center [217, 213] width 105 height 11
type input "1"
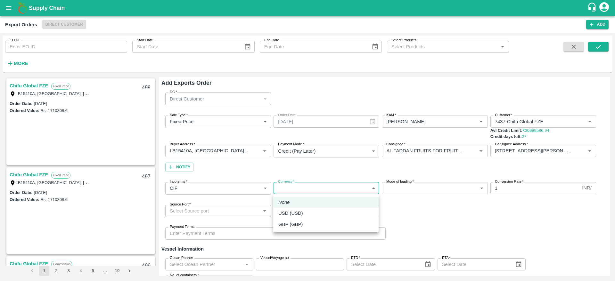
click at [336, 191] on body "Supply Chain Export Orders Direct Customer Add EO ID EO ID Start Date Start Dat…" at bounding box center [307, 140] width 615 height 281
click at [318, 214] on div "USD (USD)" at bounding box center [325, 213] width 95 height 7
type input "25"
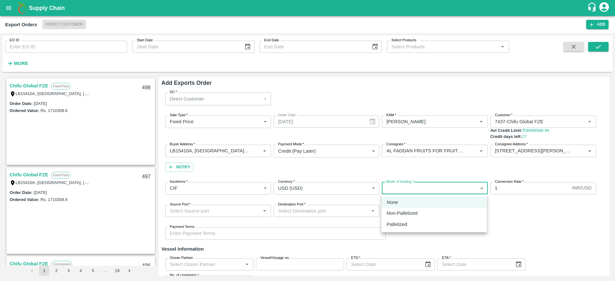
click at [425, 184] on body "Supply Chain Export Orders Direct Customer Add EO ID EO ID Start Date Start Dat…" at bounding box center [307, 140] width 615 height 281
click at [411, 208] on li "Non-Palletized" at bounding box center [433, 213] width 105 height 11
type input "Non-Palletized"
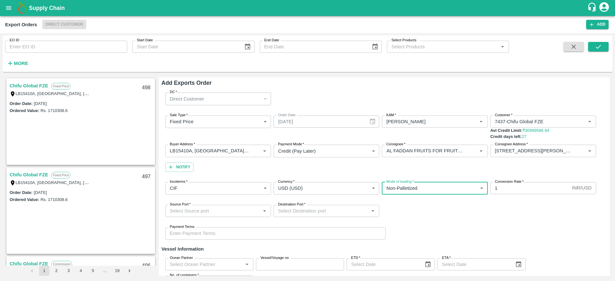
click at [514, 190] on input "1" at bounding box center [529, 188] width 79 height 12
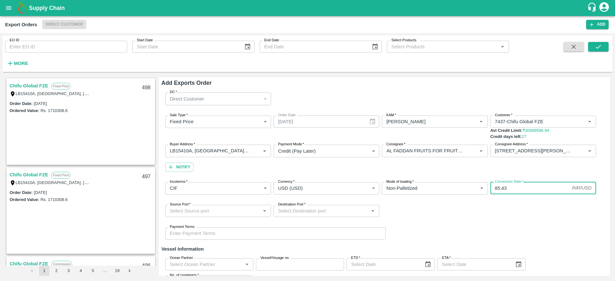
type input "85.43"
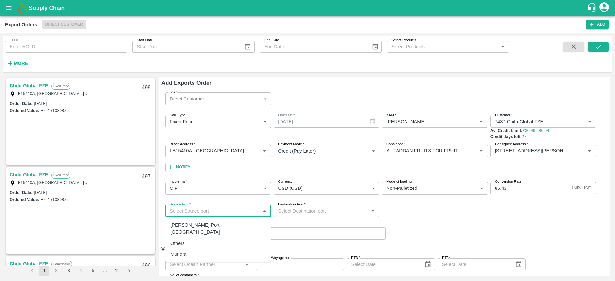
click at [235, 212] on input "Source Port   *" at bounding box center [212, 211] width 91 height 8
click at [233, 223] on div "[PERSON_NAME] Port - [GEOGRAPHIC_DATA]" at bounding box center [217, 228] width 95 height 14
type input "[PERSON_NAME] Port - [GEOGRAPHIC_DATA]"
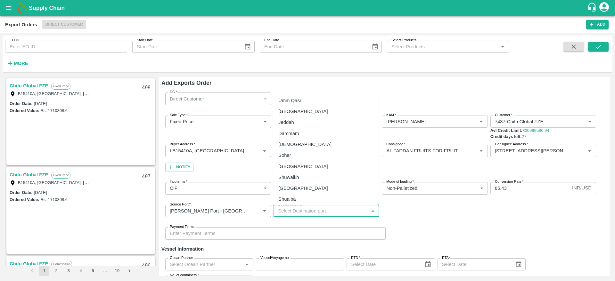
click at [326, 213] on input "Destination Port   *" at bounding box center [320, 211] width 91 height 8
click at [304, 134] on div "Dammam" at bounding box center [325, 133] width 105 height 11
type input "Dammam"
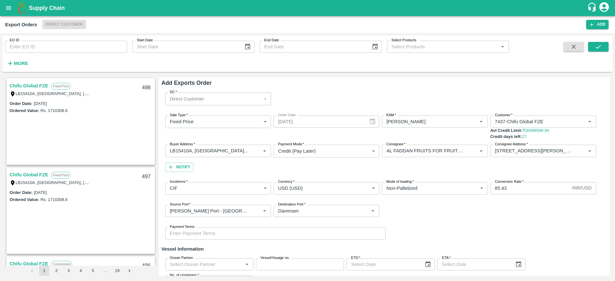
click at [450, 253] on div "Ocean Partner Ocean Partner Vessel/Voyage no Vessel/Voyage no ETD   * ETD ETA  …" at bounding box center [384, 273] width 446 height 40
type input "DD/MM/YYYY"
click at [368, 264] on input "DD/MM/YYYY" at bounding box center [382, 264] width 73 height 12
click at [429, 263] on icon "Choose date" at bounding box center [427, 264] width 7 height 7
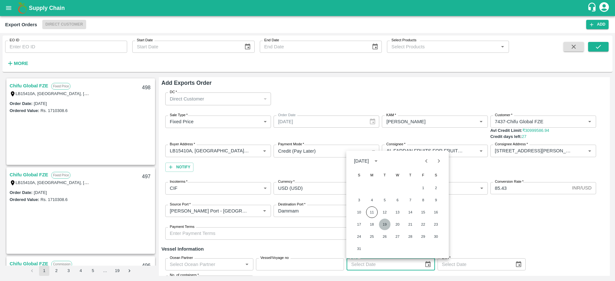
click at [386, 222] on button "19" at bounding box center [385, 225] width 12 height 12
type input "[DATE]"
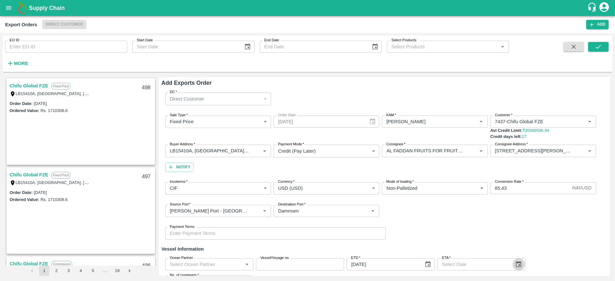
click at [517, 264] on icon "Choose date" at bounding box center [518, 264] width 7 height 7
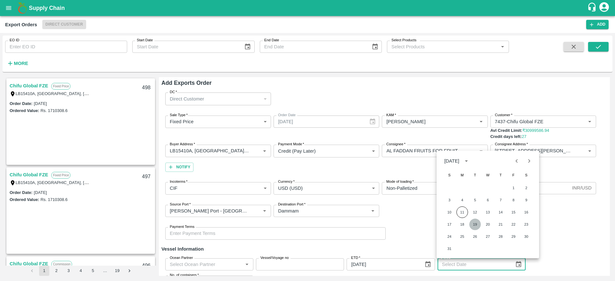
click at [473, 224] on button "19" at bounding box center [475, 225] width 12 height 12
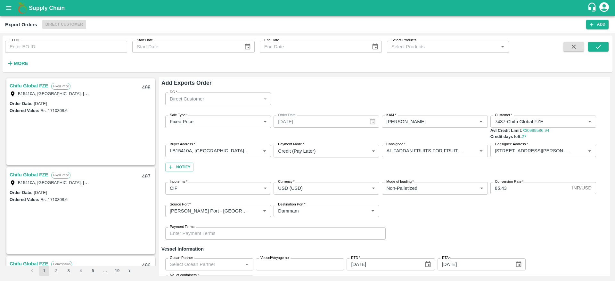
click at [532, 230] on div "Payment Terms Payment Terms" at bounding box center [384, 233] width 446 height 22
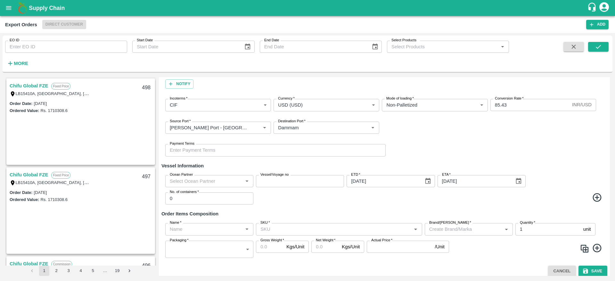
scroll to position [88, 0]
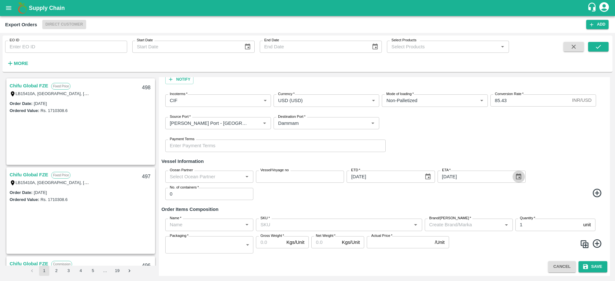
click at [516, 179] on icon "Choose date, selected date is Aug 19, 2025" at bounding box center [518, 176] width 5 height 6
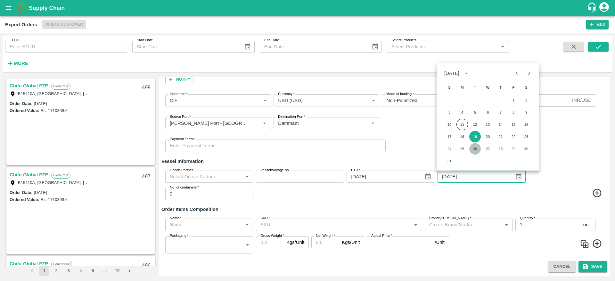
click at [474, 149] on button "26" at bounding box center [475, 149] width 12 height 12
type input "[DATE]"
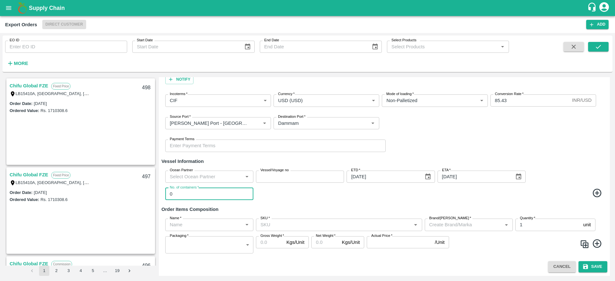
click at [203, 194] on input "0" at bounding box center [209, 194] width 88 height 12
type input "1"
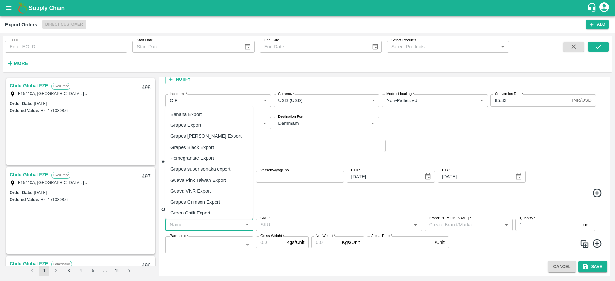
click at [212, 227] on input "Name   *" at bounding box center [204, 225] width 74 height 8
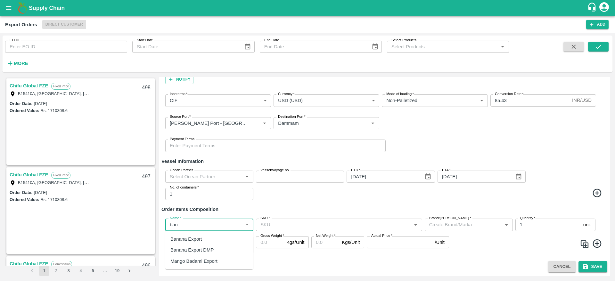
type input "bana"
click at [205, 251] on div "Banana Export DMP" at bounding box center [191, 249] width 43 height 7
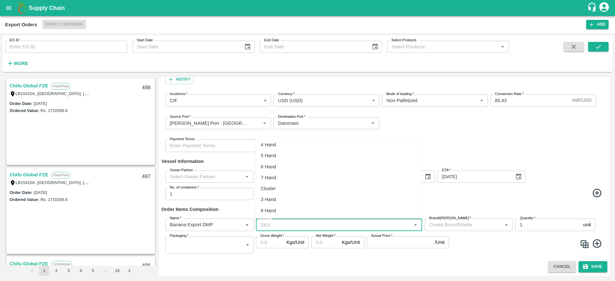
click at [304, 225] on input "SKU   *" at bounding box center [333, 225] width 151 height 8
click at [294, 143] on div "4 Hand" at bounding box center [337, 144] width 165 height 11
type input "4 Hand"
click at [468, 225] on input "Brand/[PERSON_NAME]   *" at bounding box center [458, 225] width 65 height 8
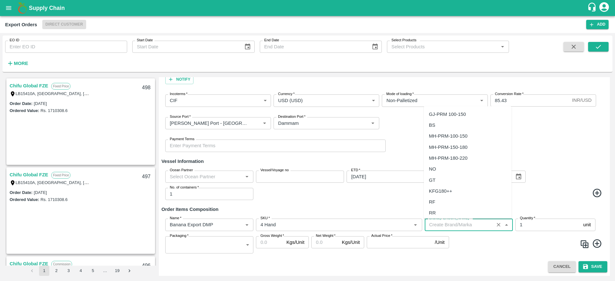
click at [436, 167] on div "NO" at bounding box center [467, 169] width 88 height 11
type input "NO"
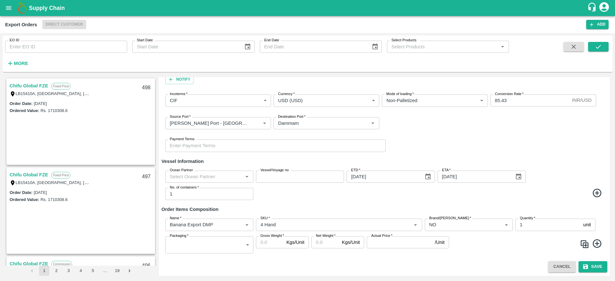
click at [542, 232] on div "Name   * Name   * SKU   * SKU   * Brand/Marka   * Brand/Marka   * Quantity   * …" at bounding box center [384, 235] width 446 height 45
click at [536, 230] on input "1" at bounding box center [547, 225] width 65 height 12
type input "85.43"
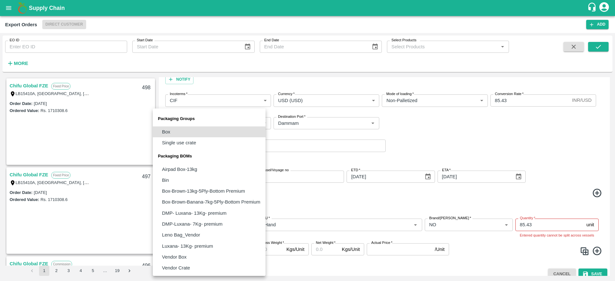
click at [235, 250] on body "Supply Chain Export Orders Direct Customer Add EO ID EO ID Start Date Start Dat…" at bounding box center [307, 140] width 615 height 281
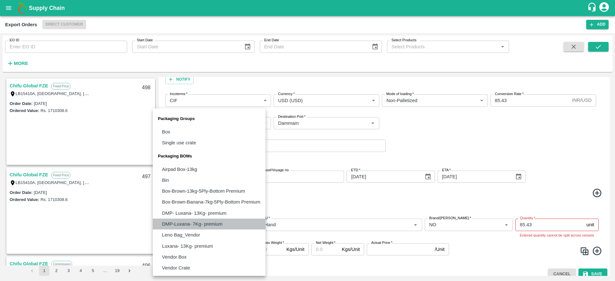
click at [182, 220] on li "DMP-Luxana- 7Kg- premium" at bounding box center [209, 224] width 113 height 11
type input "BOM/481"
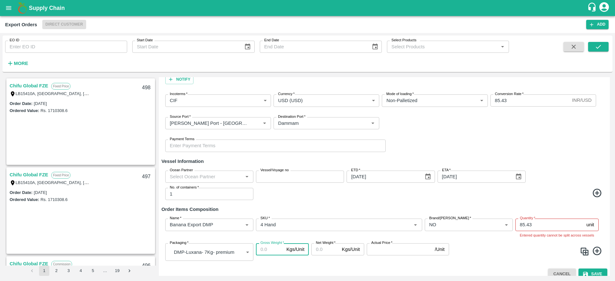
click at [271, 253] on input "Gross Weight   *" at bounding box center [270, 249] width 28 height 12
type input "8"
click at [322, 248] on input "Net Weight   *" at bounding box center [325, 249] width 28 height 12
type input "7"
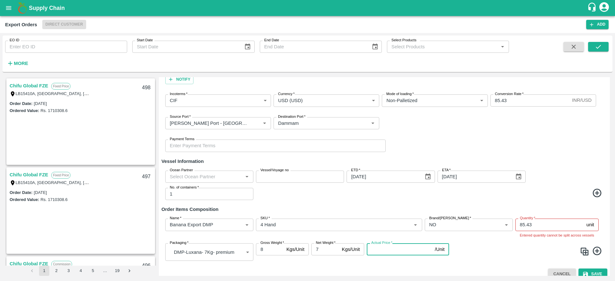
click at [385, 249] on input "Actual Price   *" at bounding box center [398, 249] width 65 height 12
type input "598.01"
click at [562, 182] on div "Ocean Partner Ocean Partner Vessel/Voyage no Vessel/Voyage no ETD   * [DATE] ET…" at bounding box center [384, 185] width 446 height 40
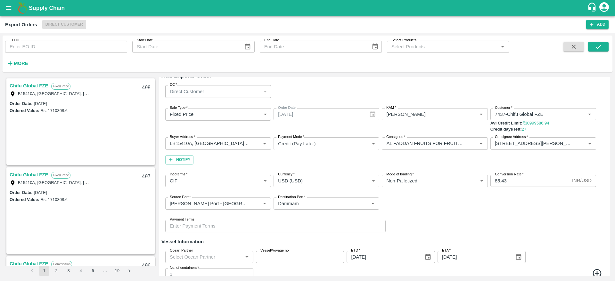
scroll to position [95, 0]
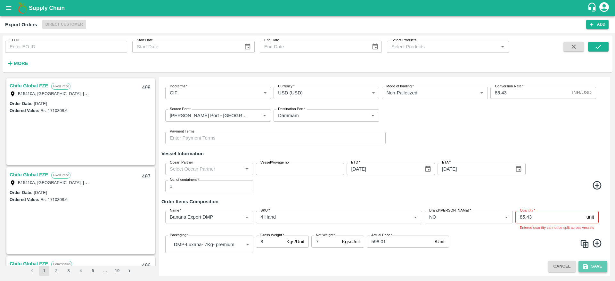
click at [595, 269] on button "Save" at bounding box center [592, 266] width 29 height 11
click at [533, 217] on input "85.43" at bounding box center [549, 217] width 68 height 12
drag, startPoint x: 533, startPoint y: 217, endPoint x: 501, endPoint y: 222, distance: 32.2
click at [501, 222] on div "Name   * Name   * SKU   * SKU   * Brand/Marka   * Brand/Marka   * Quantity   * …" at bounding box center [384, 232] width 446 height 52
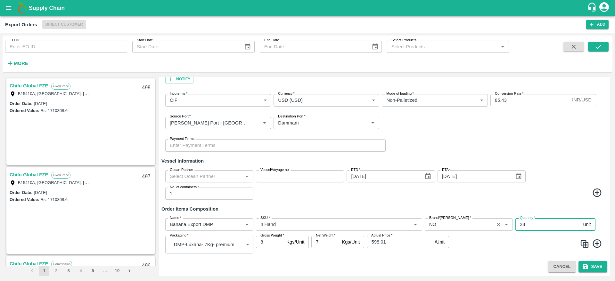
scroll to position [88, 0]
type input "2860"
click at [544, 178] on div "Ocean Partner Ocean Partner Vessel/Voyage no Vessel/Voyage no ETD   * [DATE] ET…" at bounding box center [384, 185] width 446 height 40
click at [599, 265] on button "Save" at bounding box center [592, 266] width 29 height 11
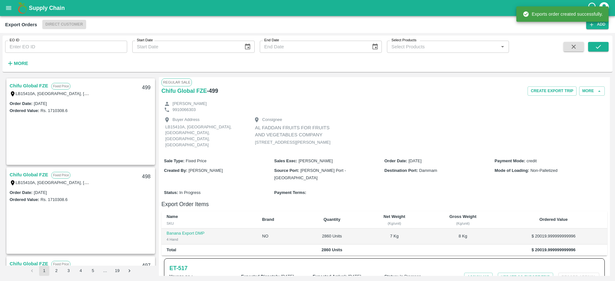
click at [213, 90] on h6 "- 499" at bounding box center [212, 90] width 11 height 9
copy h6 "499"
click at [213, 90] on h6 "- 499" at bounding box center [212, 90] width 11 height 9
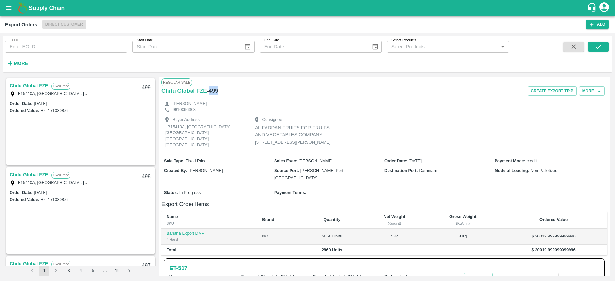
scroll to position [72, 0]
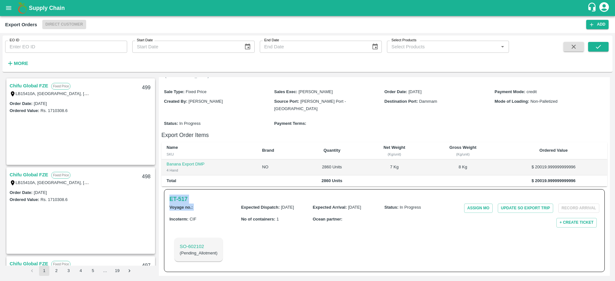
drag, startPoint x: 167, startPoint y: 197, endPoint x: 194, endPoint y: 199, distance: 26.3
click at [194, 199] on div "ET- 517 Voyage no. : Expected Dispatch : [DATE] Expected Arrival : [DATE] Statu…" at bounding box center [384, 230] width 440 height 83
click at [167, 199] on div "ET- 517 Voyage no. : Expected Dispatch : [DATE] Expected Arrival : [DATE] Statu…" at bounding box center [384, 230] width 440 height 83
drag, startPoint x: 167, startPoint y: 199, endPoint x: 194, endPoint y: 196, distance: 26.7
click at [194, 196] on div "ET- 517 Voyage no. : Expected Dispatch : [DATE] Expected Arrival : [DATE] Statu…" at bounding box center [384, 230] width 440 height 83
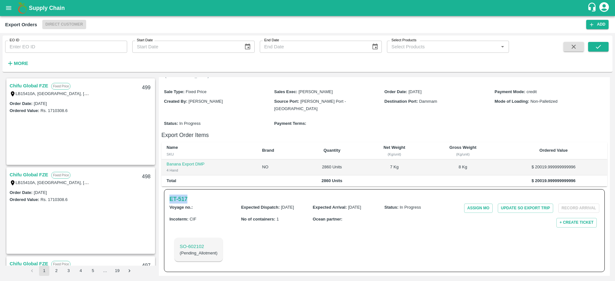
copy h6 "ET- 517"
drag, startPoint x: 179, startPoint y: 243, endPoint x: 208, endPoint y: 243, distance: 29.1
click at [208, 243] on div "SO- 602102 ( Pending_Allotment )" at bounding box center [198, 250] width 48 height 24
copy p "SO- 602102"
